Goal: Task Accomplishment & Management: Manage account settings

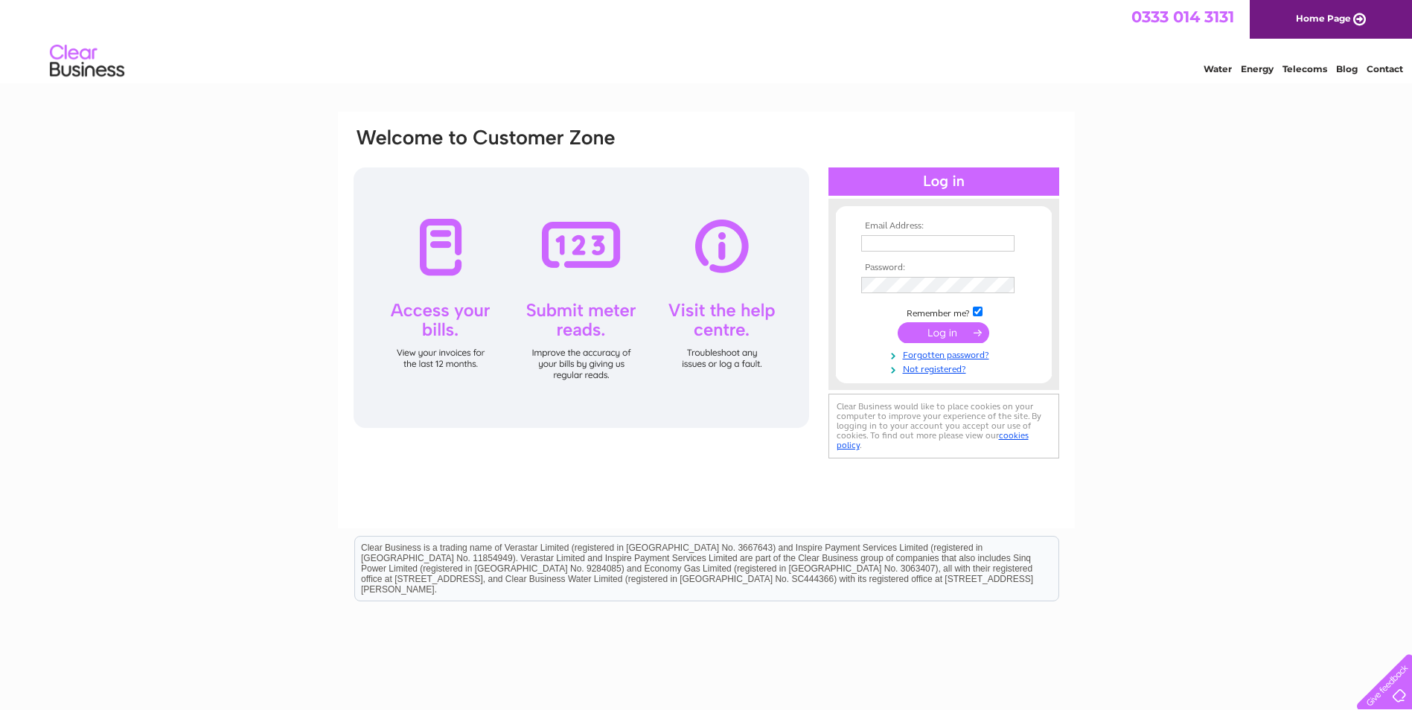
click at [893, 243] on input "text" at bounding box center [937, 243] width 153 height 16
type input "priestfunerals@aol.com"
click at [898, 324] on input "submit" at bounding box center [944, 334] width 92 height 21
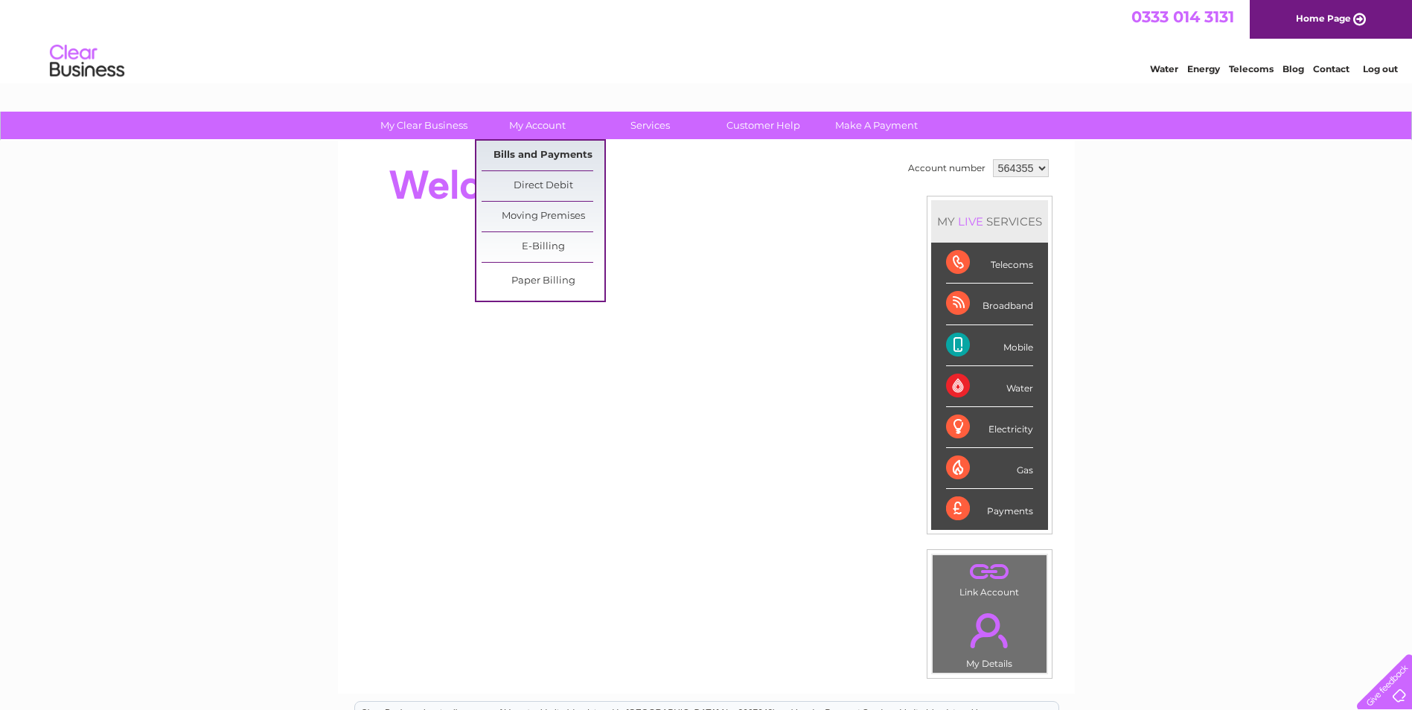
click at [534, 148] on link "Bills and Payments" at bounding box center [543, 156] width 123 height 30
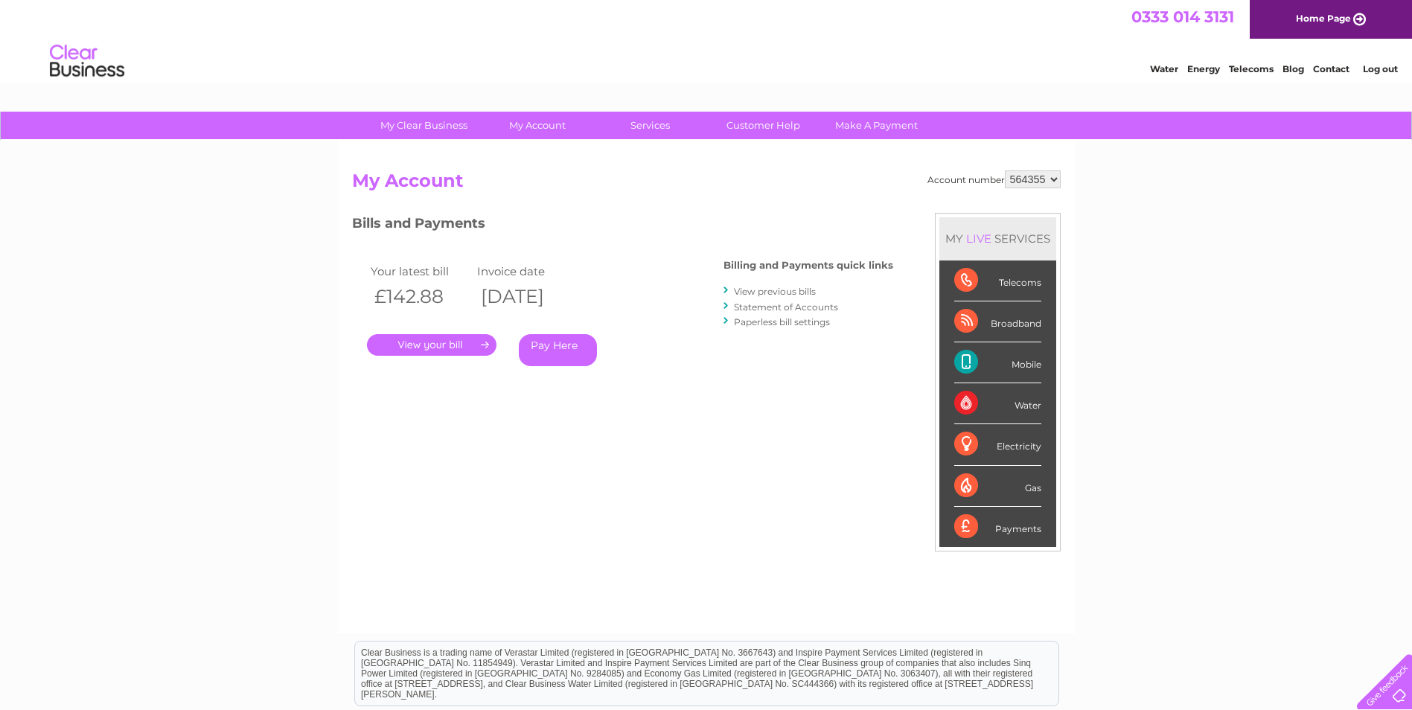
click at [439, 349] on link "." at bounding box center [431, 345] width 129 height 22
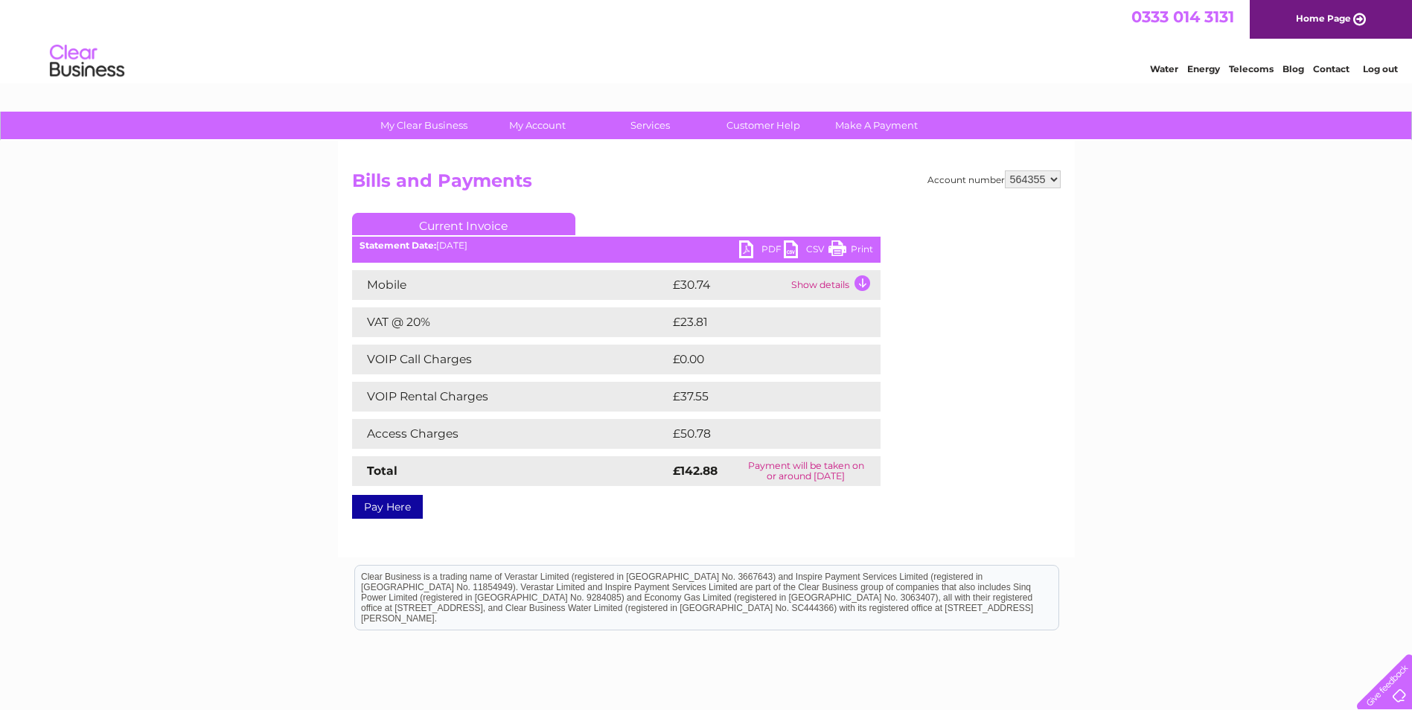
click at [756, 248] on link "PDF" at bounding box center [761, 251] width 45 height 22
